Goal: Find contact information: Find contact information

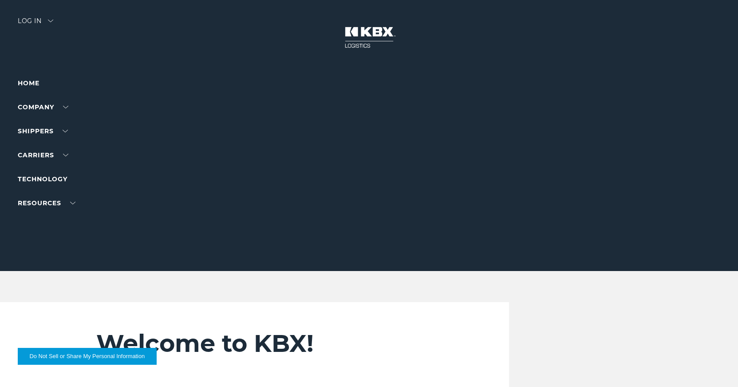
click at [52, 168] on link "Become a Carrier" at bounding box center [49, 165] width 63 height 7
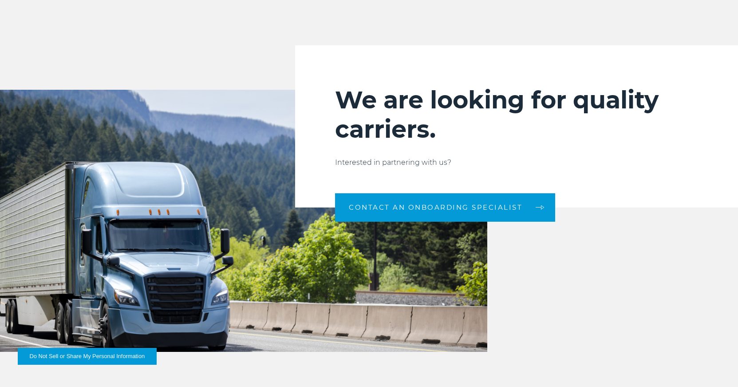
scroll to position [959, 0]
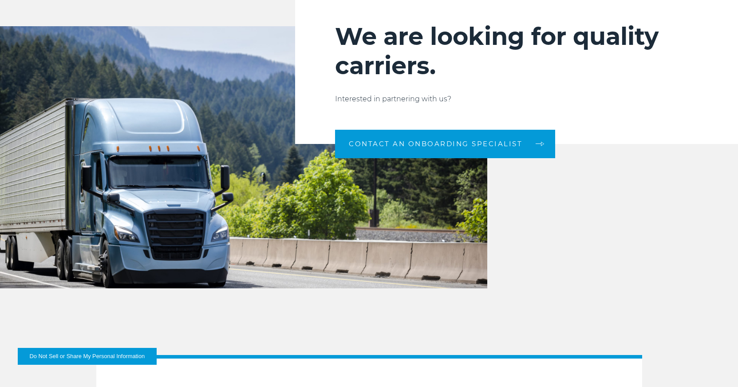
click at [476, 147] on span "CONTACT AN ONBOARDING SPECIALIST" at bounding box center [436, 143] width 174 height 7
click at [506, 146] on span "CONTACT AN ONBOARDING SPECIALIST" at bounding box center [436, 143] width 174 height 7
click at [538, 140] on link "CONTACT AN ONBOARDING SPECIALIST" at bounding box center [445, 144] width 220 height 28
click at [469, 149] on link "CONTACT AN ONBOARDING SPECIALIST" at bounding box center [445, 144] width 220 height 28
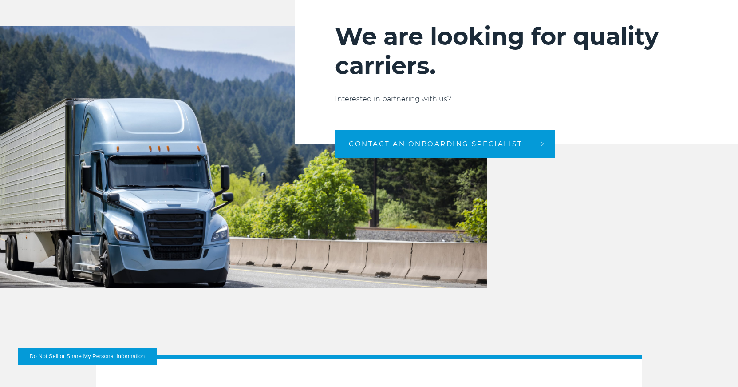
click at [469, 149] on link "CONTACT AN ONBOARDING SPECIALIST" at bounding box center [445, 144] width 220 height 28
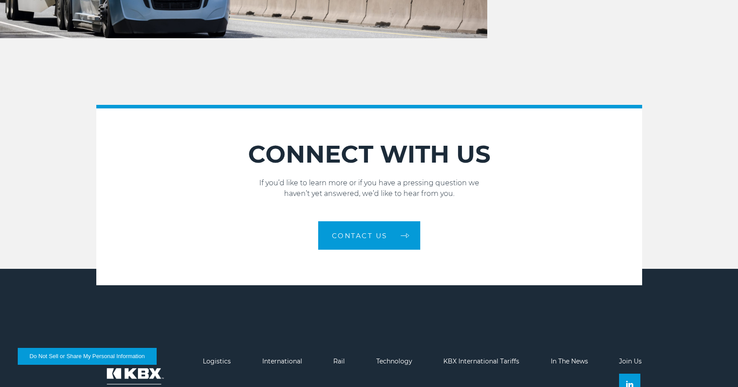
scroll to position [1284, 0]
